Goal: Task Accomplishment & Management: Use online tool/utility

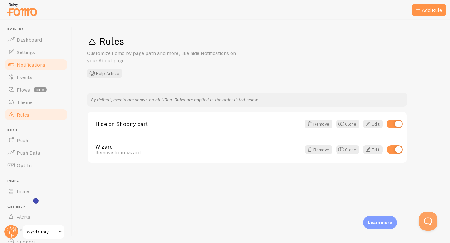
scroll to position [28, 0]
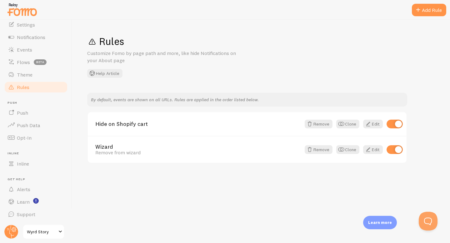
click at [31, 174] on ul "Pop-ups Dashboard Settings Notifications Events Flows beta Theme Rules [GEOGRAP…" at bounding box center [36, 110] width 64 height 221
click at [30, 122] on link "Push Data" at bounding box center [36, 125] width 64 height 13
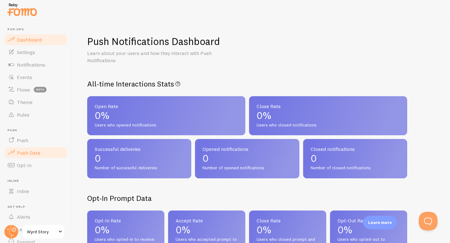
click at [28, 42] on span "Dashboard" at bounding box center [29, 40] width 25 height 6
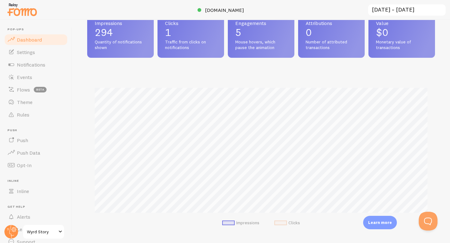
scroll to position [39, 0]
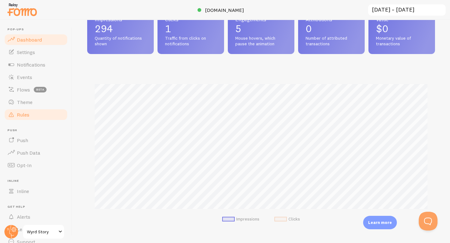
click at [25, 119] on link "Rules" at bounding box center [36, 115] width 64 height 13
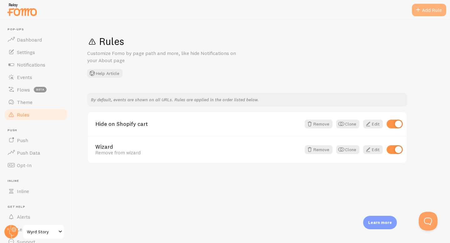
click at [420, 13] on span at bounding box center [419, 10] width 8 height 8
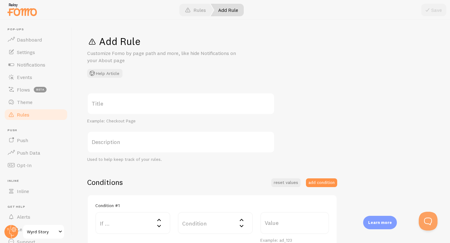
click at [184, 106] on label "Title" at bounding box center [181, 104] width 188 height 22
click at [184, 106] on input "Title" at bounding box center [181, 104] width 188 height 22
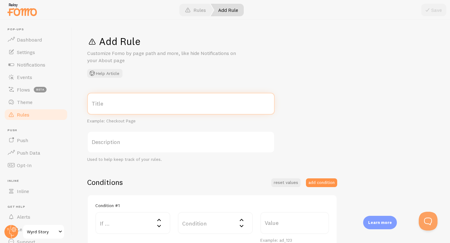
type input "B"
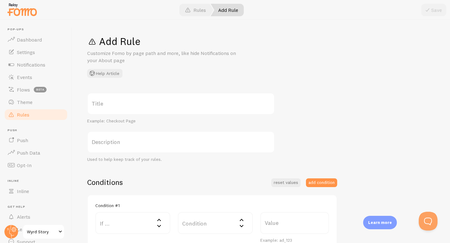
click at [301, 73] on div "Add Rule Customize Fomo by page path and more, like hide Notifications on your …" at bounding box center [261, 56] width 348 height 43
